Goal: Find specific page/section: Find specific page/section

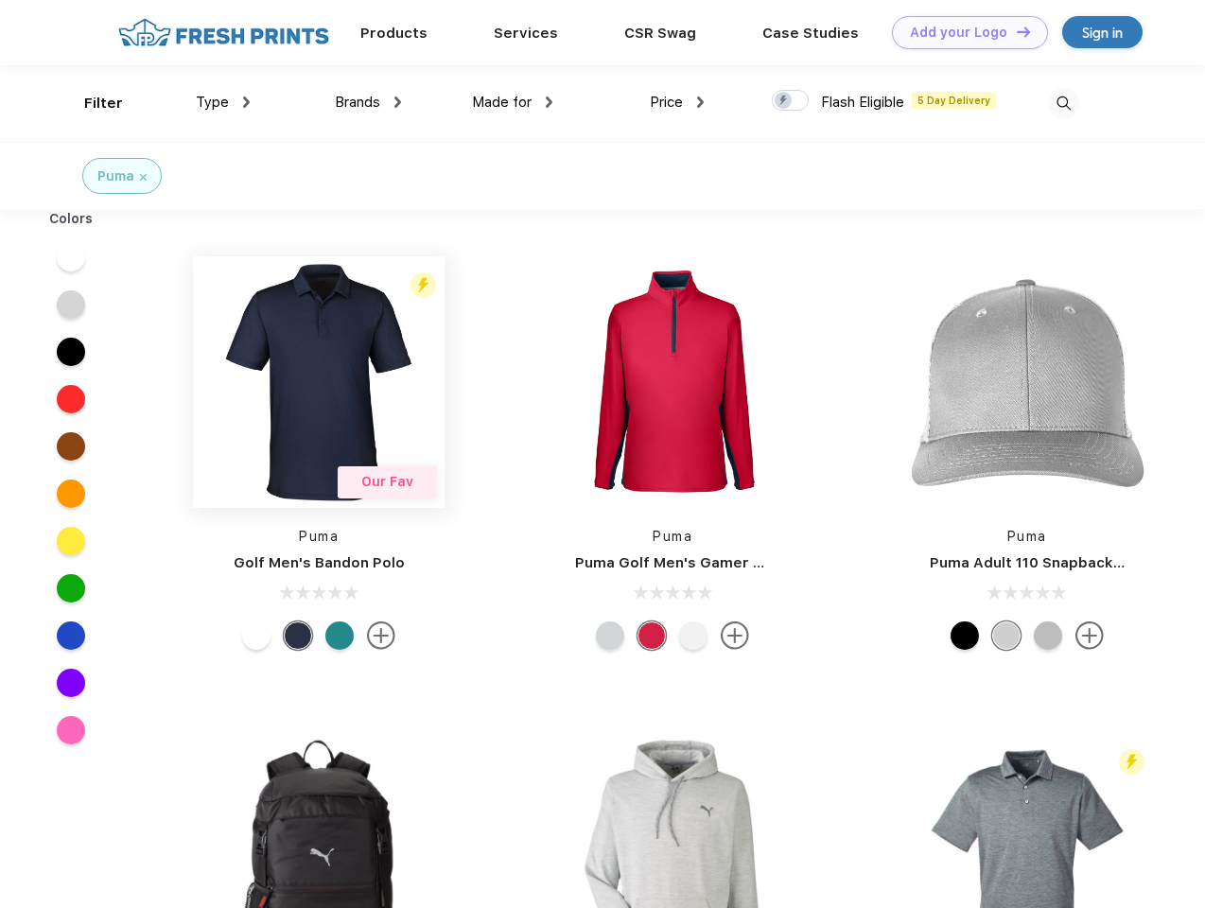
scroll to position [1, 0]
click at [963, 32] on link "Add your Logo Design Tool" at bounding box center [970, 32] width 156 height 33
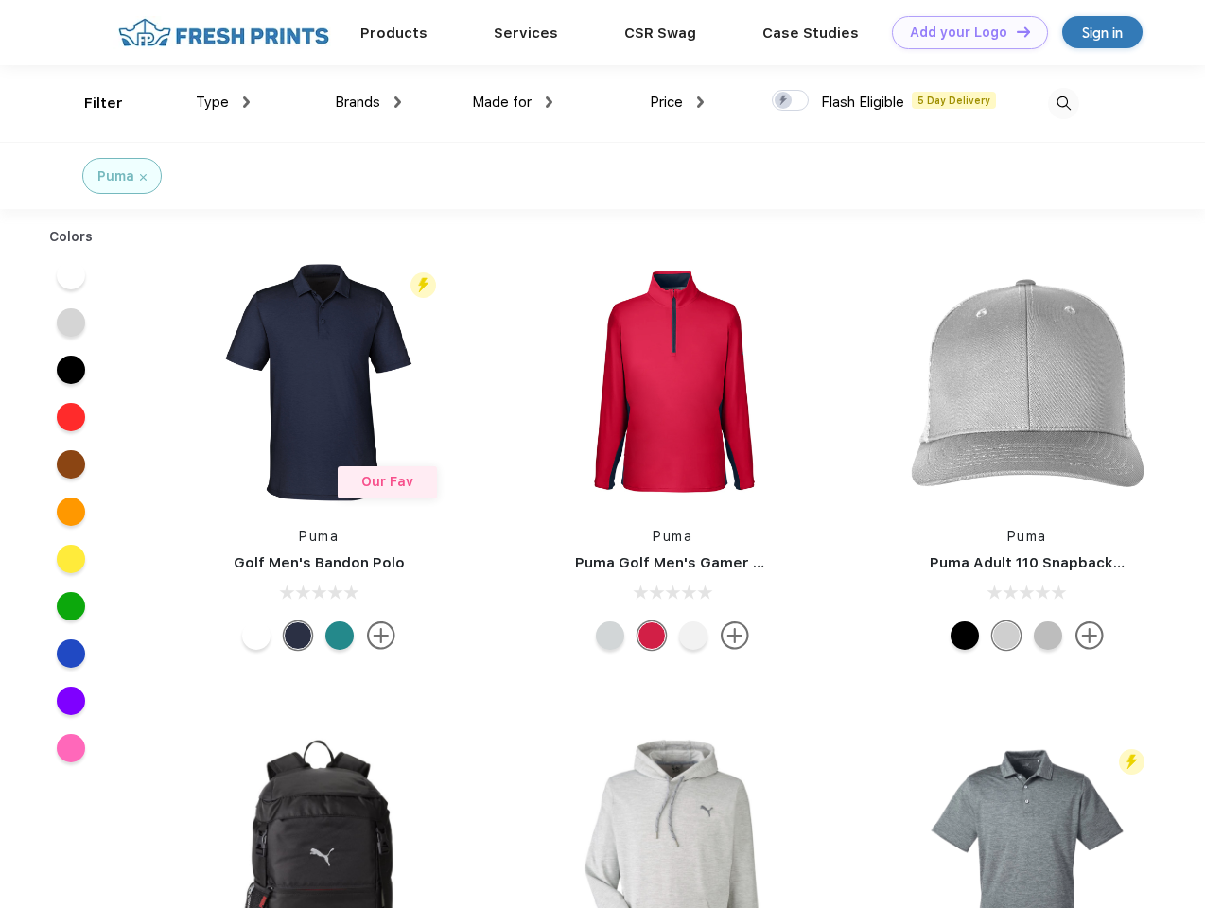
click at [0, 0] on div "Design Tool" at bounding box center [0, 0] width 0 height 0
click at [1015, 31] on link "Add your Logo Design Tool" at bounding box center [970, 32] width 156 height 33
click at [91, 103] on div "Filter" at bounding box center [103, 104] width 39 height 22
click at [223, 102] on span "Type" at bounding box center [212, 102] width 33 height 17
click at [368, 102] on span "Brands" at bounding box center [357, 102] width 45 height 17
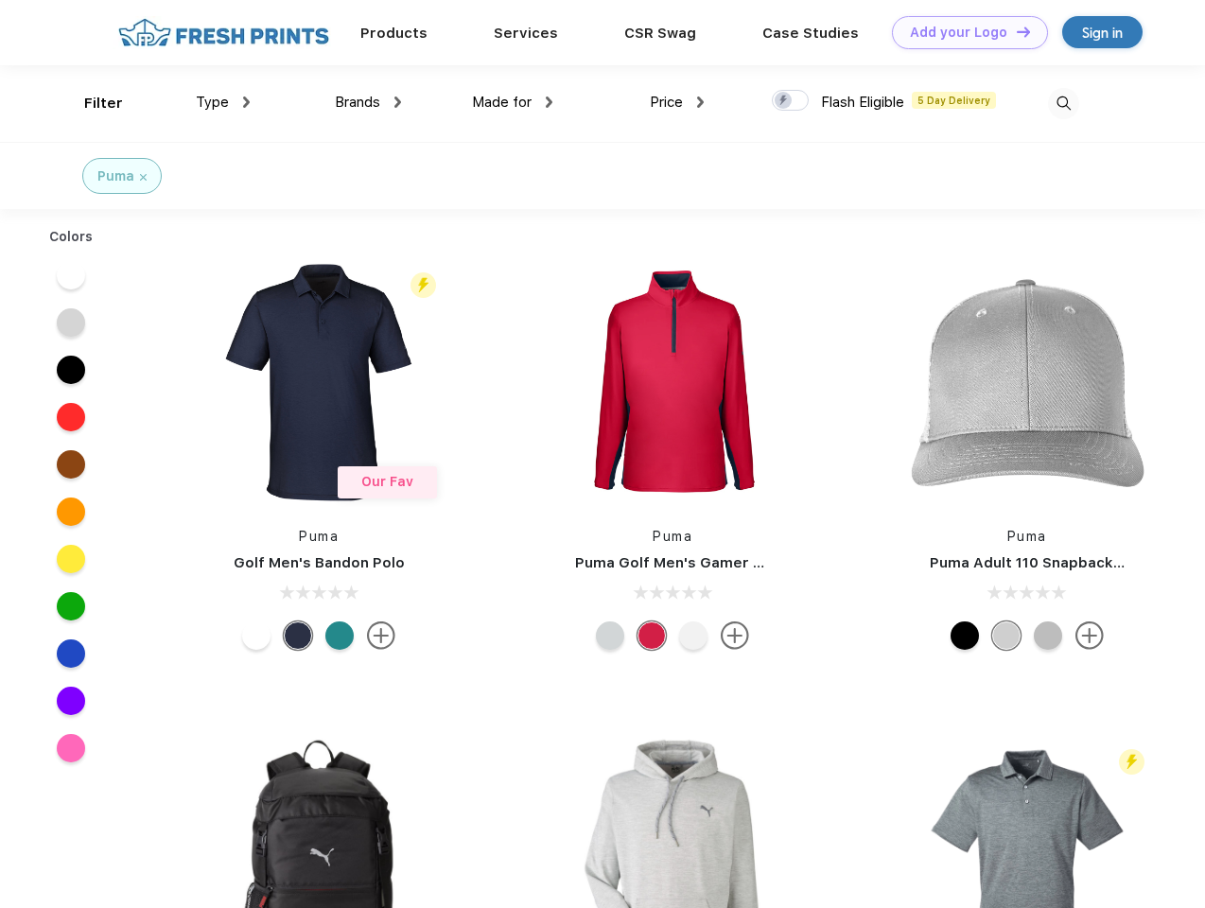
click at [513, 102] on span "Made for" at bounding box center [502, 102] width 60 height 17
click at [677, 102] on span "Price" at bounding box center [666, 102] width 33 height 17
click at [791, 101] on div at bounding box center [790, 100] width 37 height 21
click at [784, 101] on input "checkbox" at bounding box center [778, 95] width 12 height 12
click at [1063, 103] on img at bounding box center [1063, 103] width 31 height 31
